Goal: Task Accomplishment & Management: Use online tool/utility

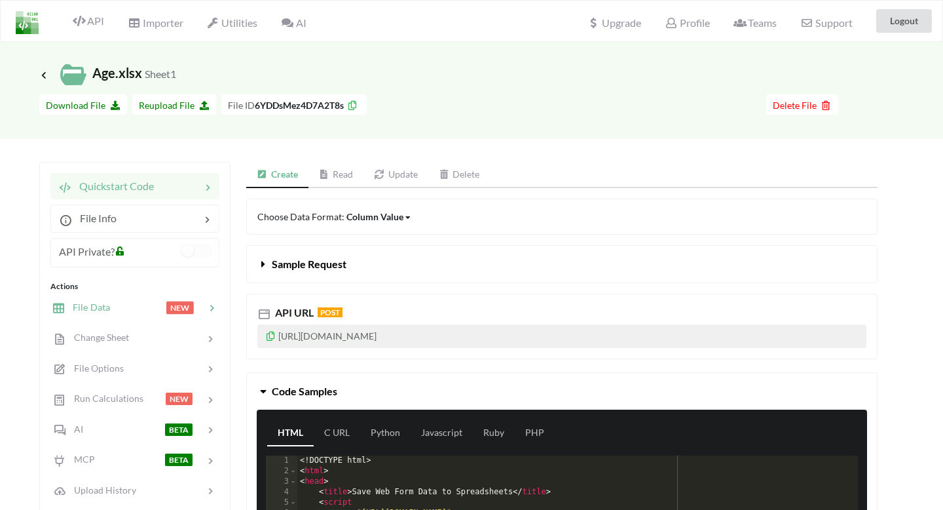
click at [105, 316] on div "File Data NEW" at bounding box center [134, 307] width 172 height 31
click at [105, 311] on span "File Data" at bounding box center [87, 306] width 45 height 11
